Goal: Obtain resource: Obtain resource

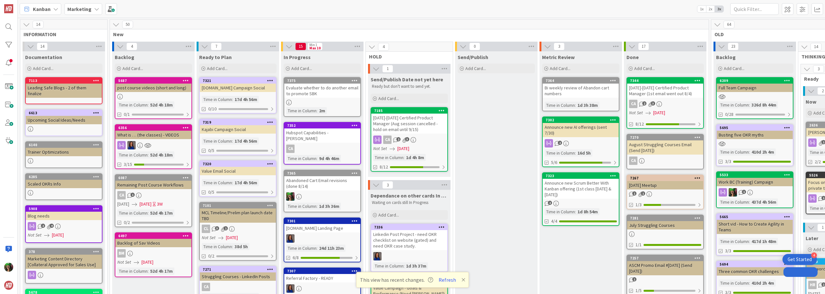
click at [85, 9] on b "Marketing" at bounding box center [79, 9] width 24 height 6
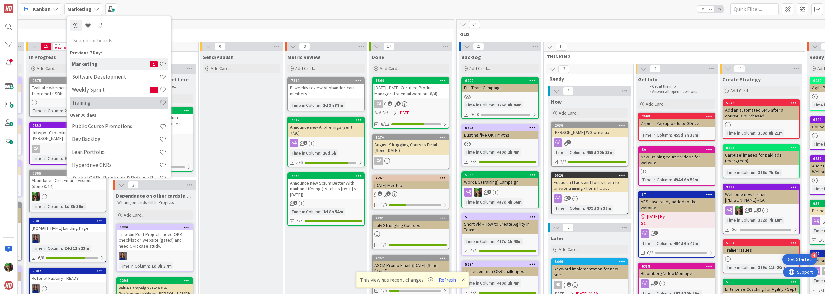
click at [85, 101] on h4 "Training" at bounding box center [116, 102] width 88 height 6
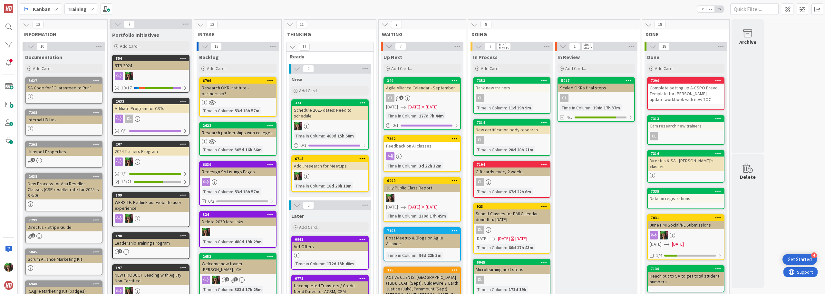
click at [49, 94] on div at bounding box center [64, 96] width 76 height 5
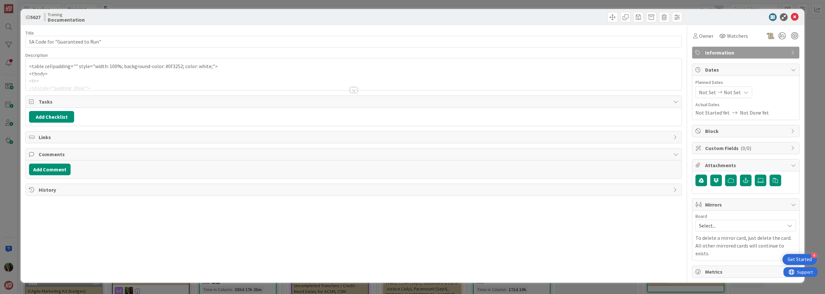
click at [31, 66] on div "<table cellpadding="" style="width: 100%; background-color: #0f3252; color: whi…" at bounding box center [354, 74] width 656 height 32
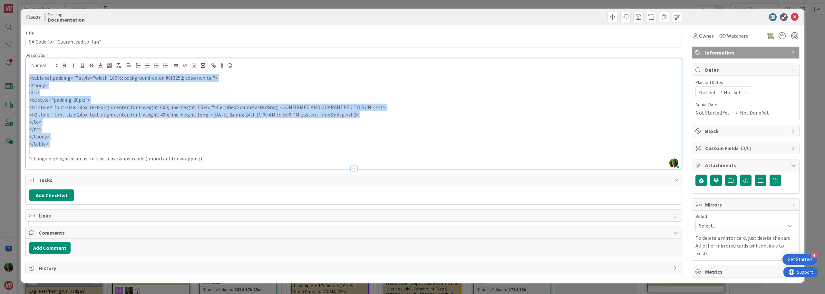
drag, startPoint x: 29, startPoint y: 77, endPoint x: 67, endPoint y: 149, distance: 81.1
click at [67, 149] on div "<table cellpadding="" style="width: 100%; background-color: #0f3252; color: whi…" at bounding box center [354, 121] width 656 height 96
copy div "<table cellpadding="" style="width: 100%; background-color: #0f3252; color: whi…"
